Goal: Check status: Verify the current state of an ongoing process or item

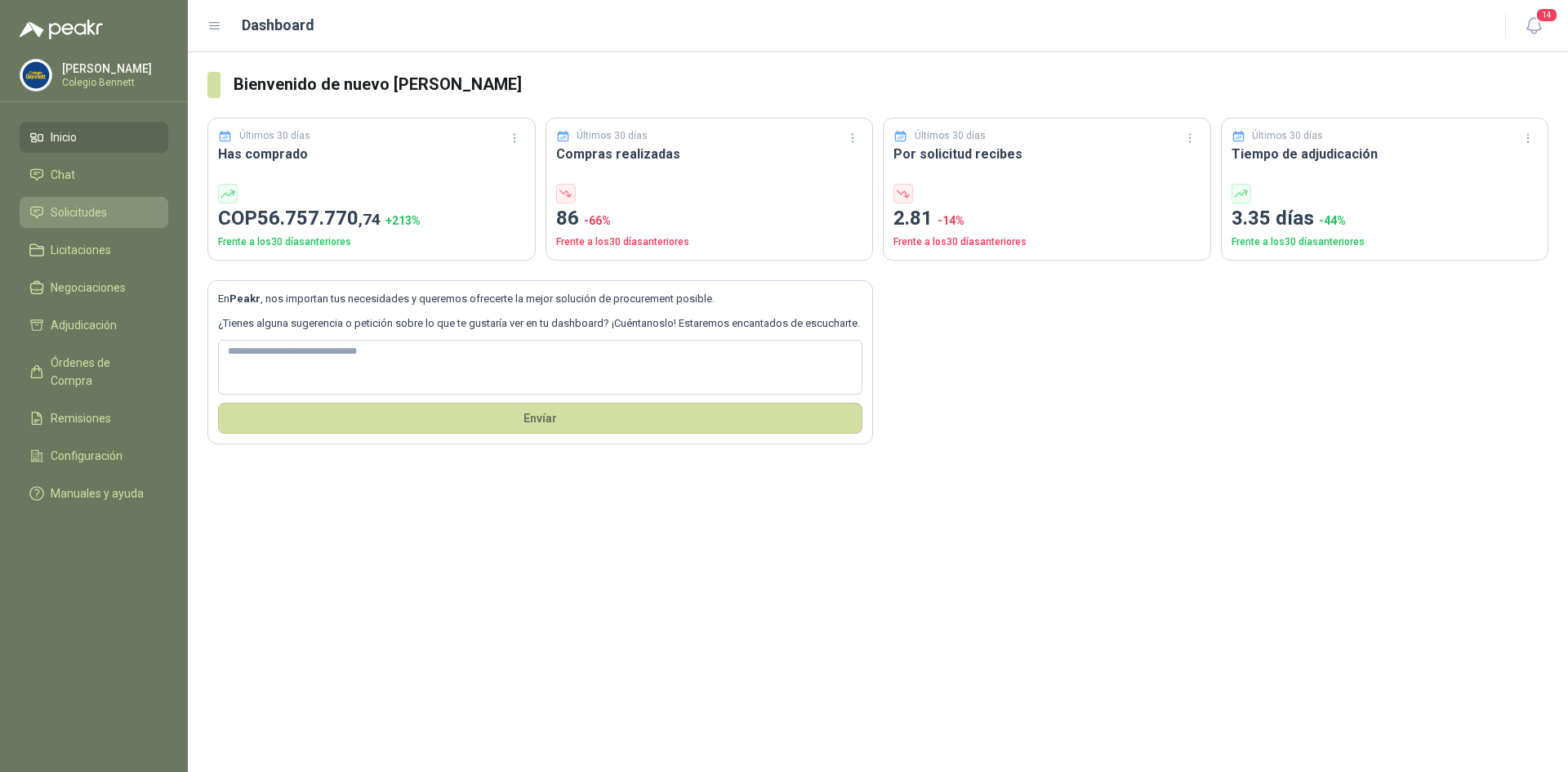
click at [68, 206] on span "Solicitudes" at bounding box center [78, 212] width 56 height 18
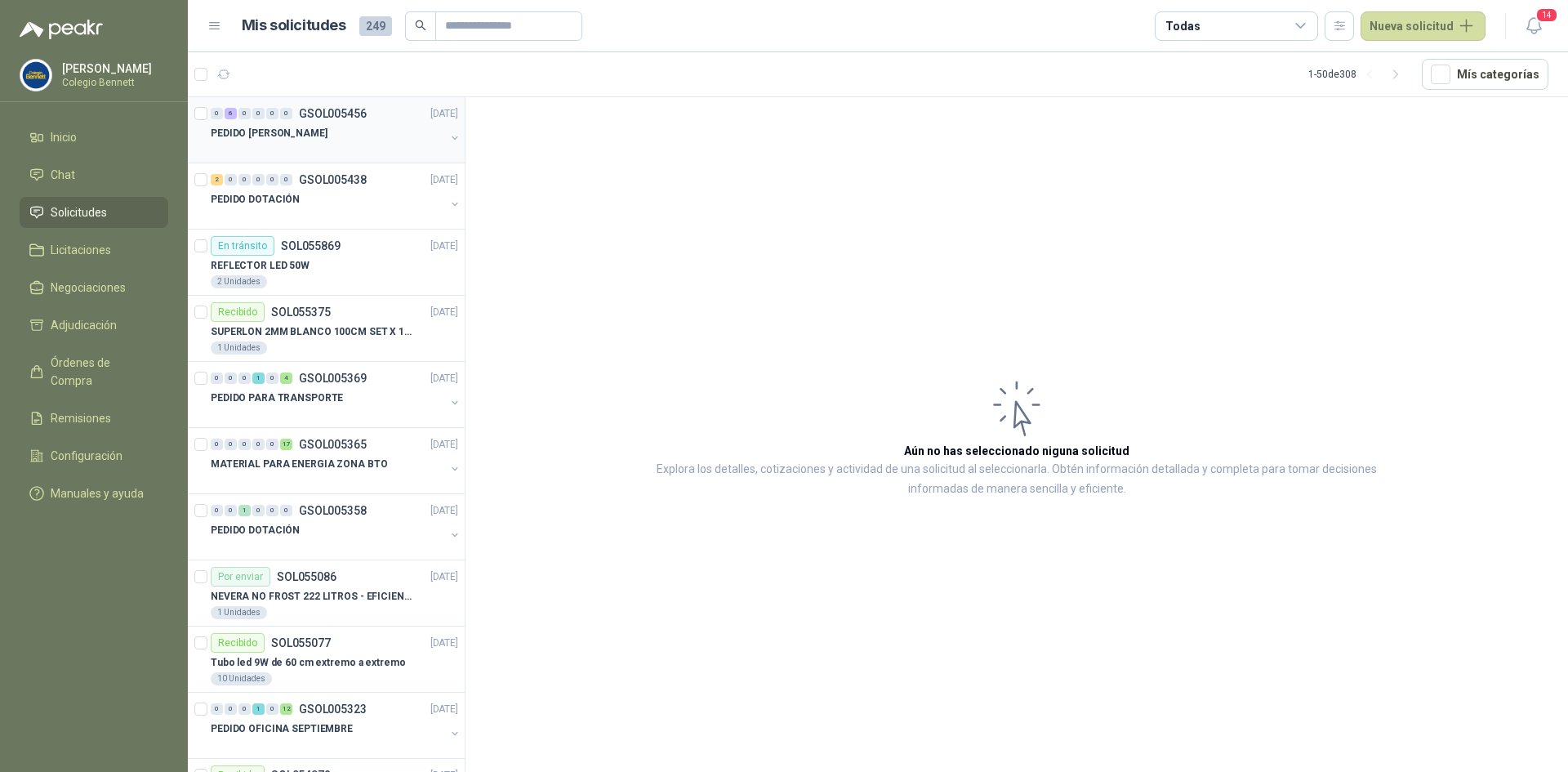
click at [324, 126] on p "PEDIDO [PERSON_NAME]" at bounding box center [269, 133] width 117 height 16
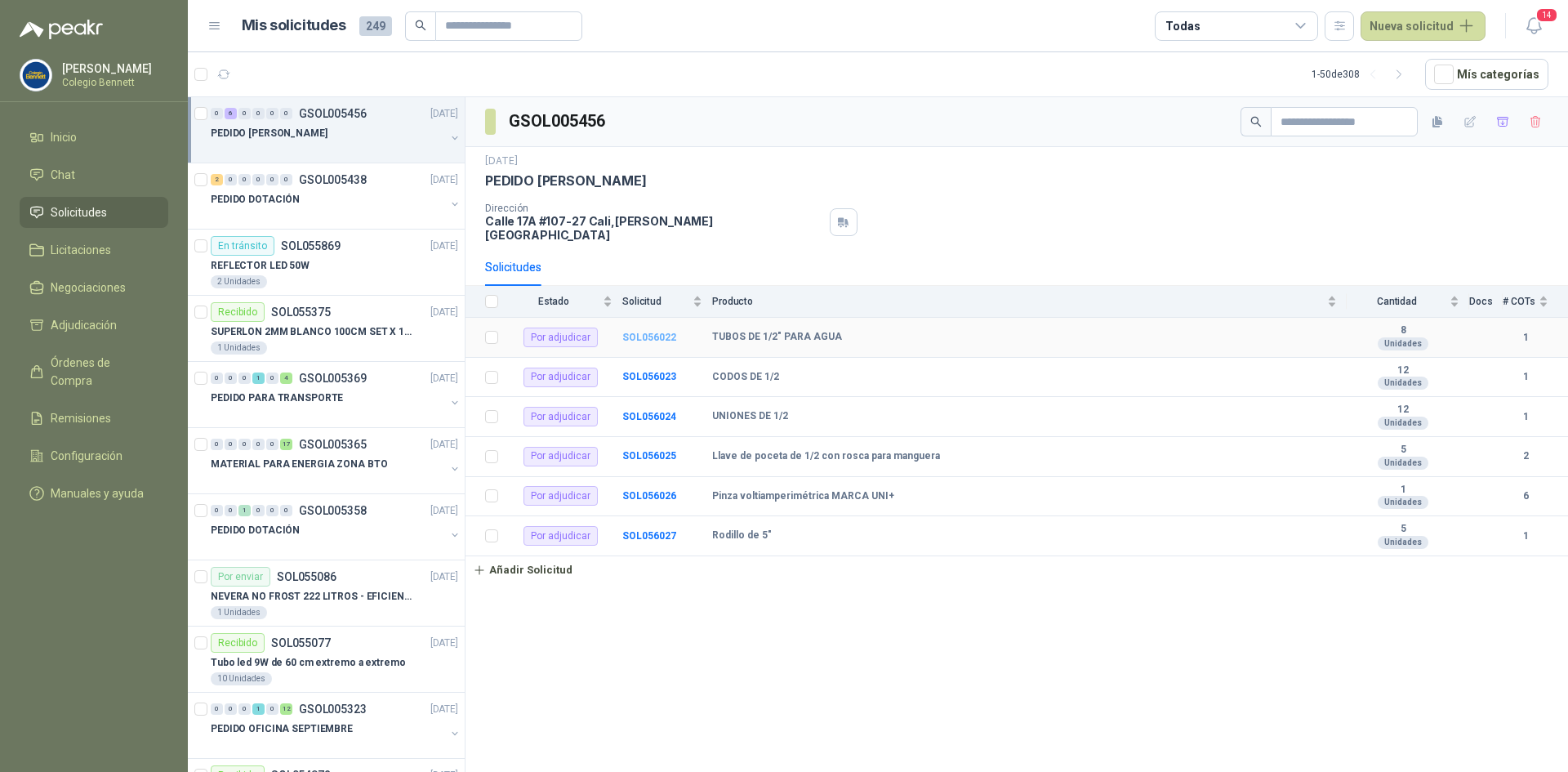
click at [647, 332] on b "SOL056022" at bounding box center [649, 337] width 54 height 11
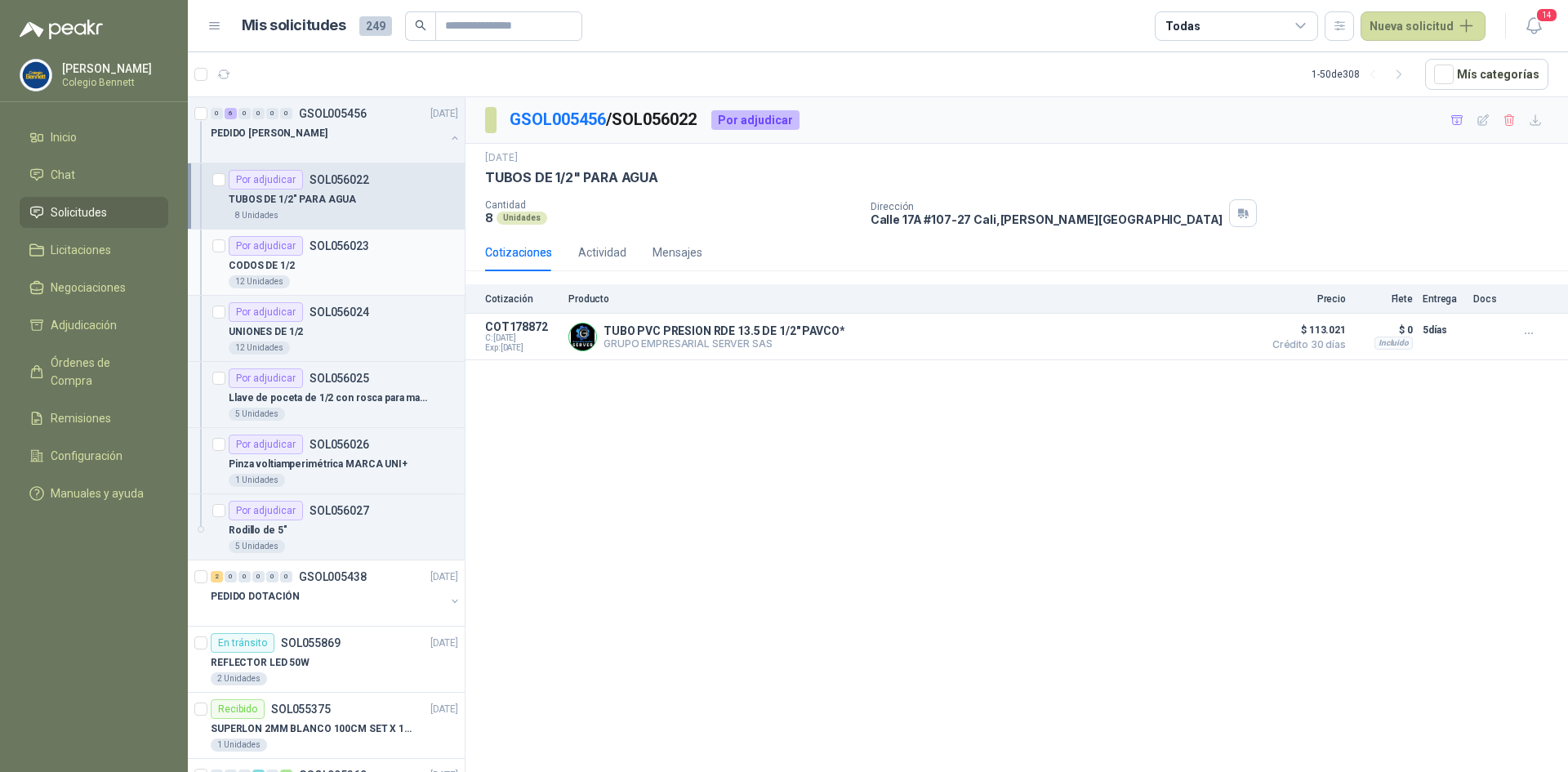
click at [339, 256] on div "CODOS DE 1/2" at bounding box center [343, 265] width 230 height 20
